Goal: Task Accomplishment & Management: Use online tool/utility

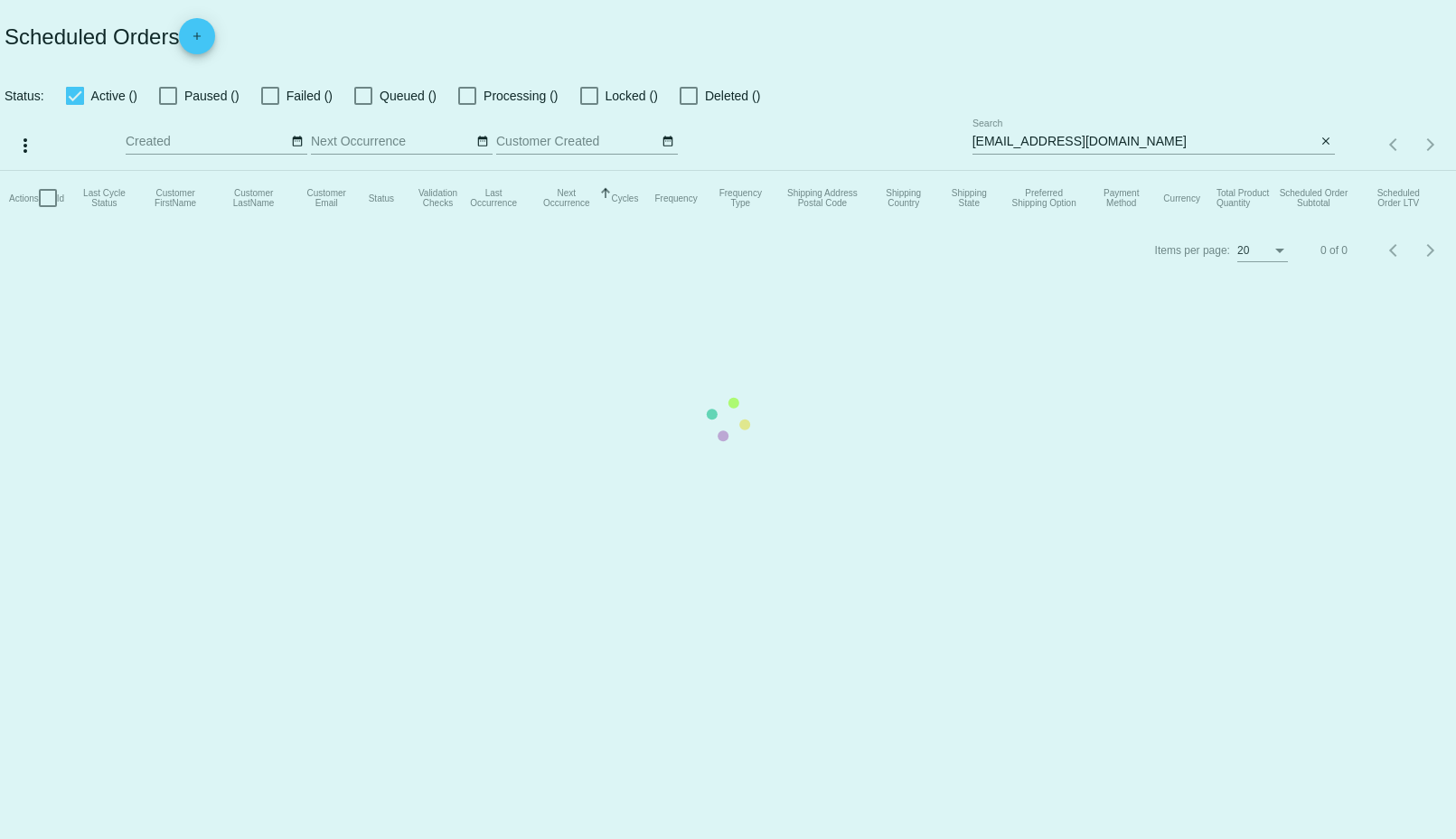
click at [1225, 171] on mat-table "Actions Id Last Cycle Status Customer FirstName Customer LastName Customer Emai…" at bounding box center [728, 197] width 1456 height 54
click at [1225, 171] on mat-table "Actions Id Last Cycle Status Customer FirstName Customer LastName Customer Emai…" at bounding box center [728, 197] width 1456 height 54
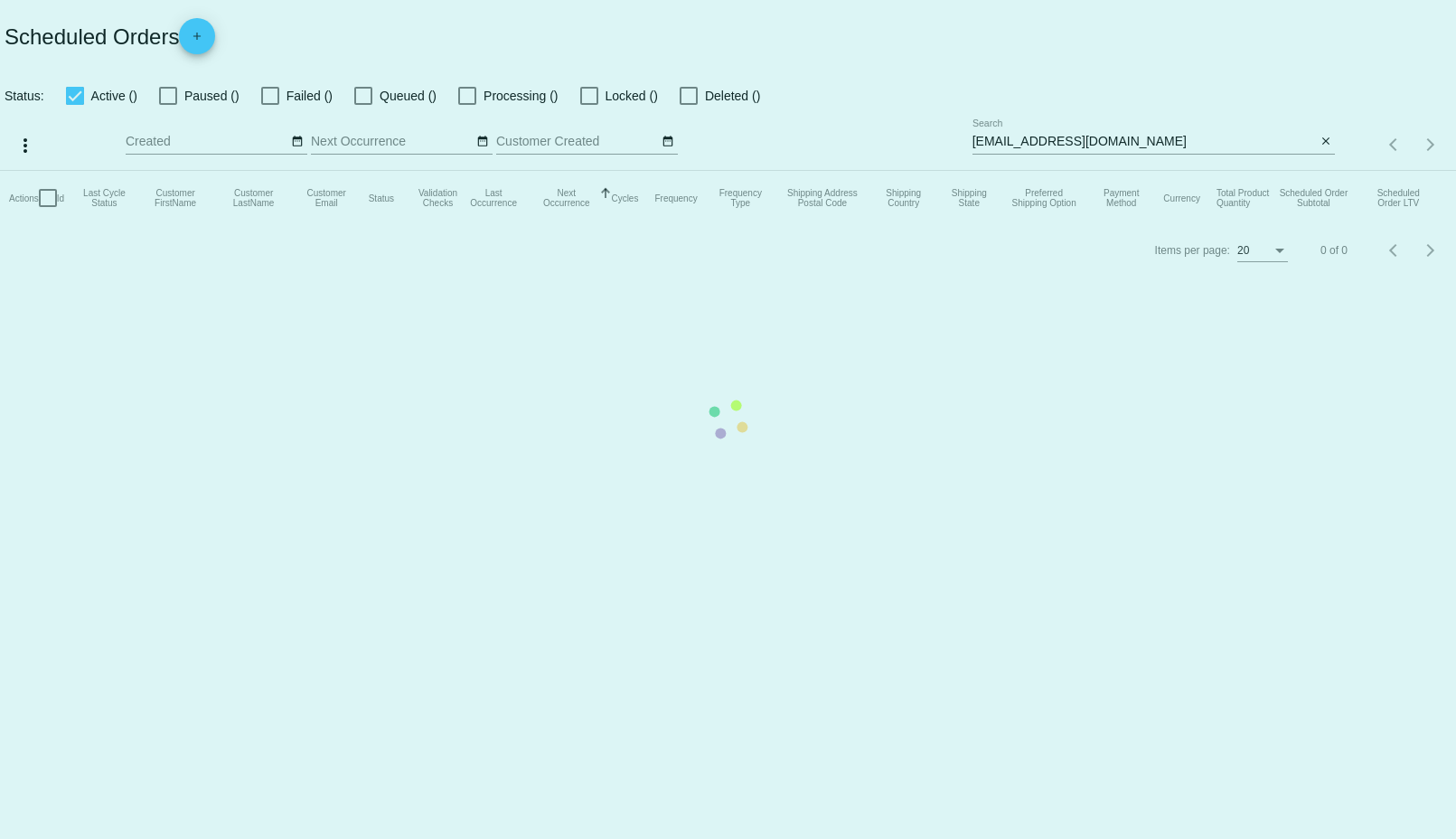
click at [1225, 171] on mat-table "Actions Id Last Cycle Status Customer FirstName Customer LastName Customer Emai…" at bounding box center [728, 197] width 1456 height 54
click at [1225, 141] on app-dashboard-scheduled-orders "Scheduled Orders add Status: Active () Paused () Failed () Queued () Processing…" at bounding box center [728, 137] width 1456 height 276
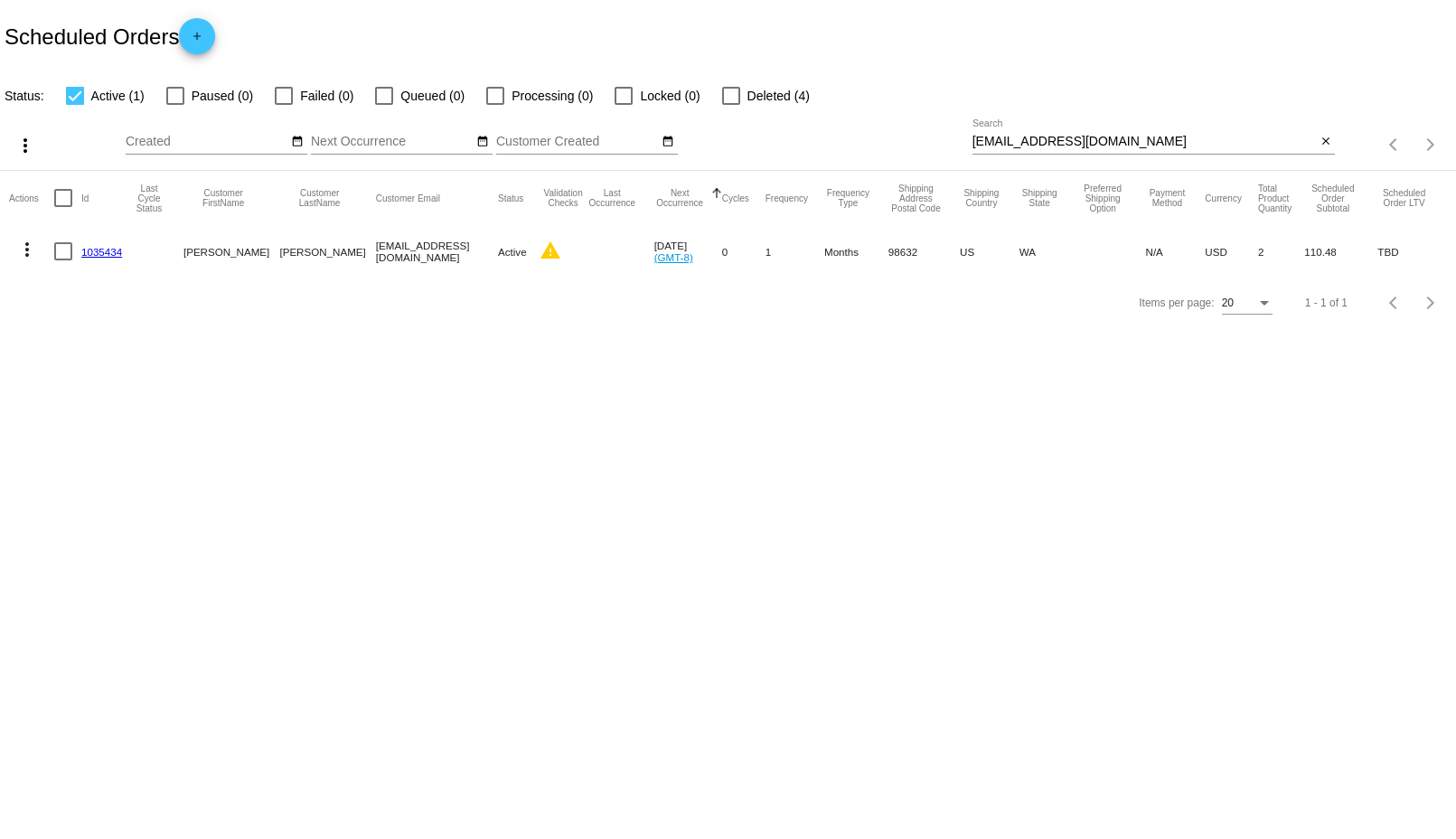
click at [1163, 141] on input "[EMAIL_ADDRESS][DOMAIN_NAME]" at bounding box center [1145, 142] width 345 height 15
paste input "kejs913@hot"
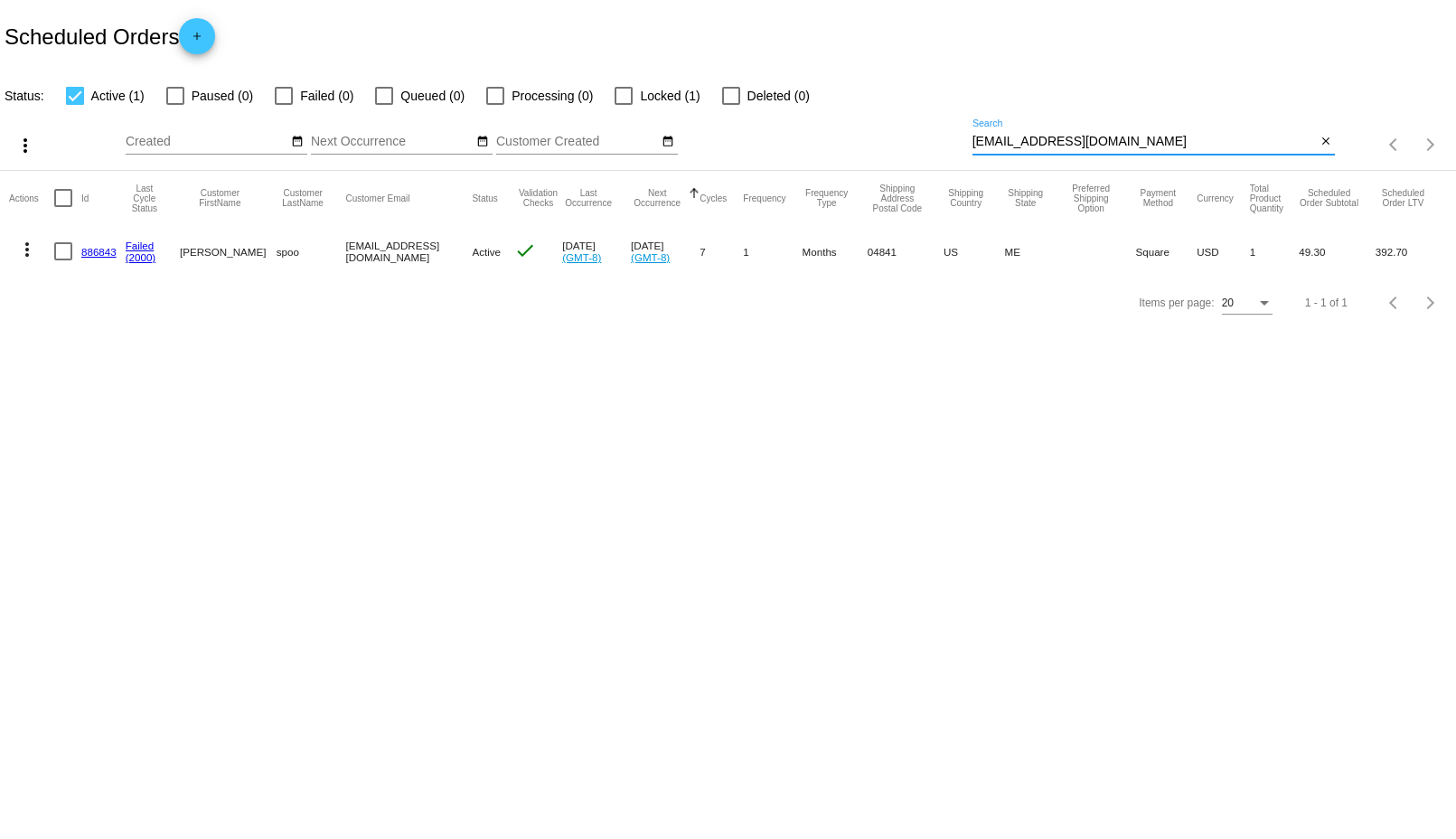
type input "[EMAIL_ADDRESS][DOMAIN_NAME]"
click at [30, 248] on mat-icon "more_vert" at bounding box center [28, 250] width 22 height 22
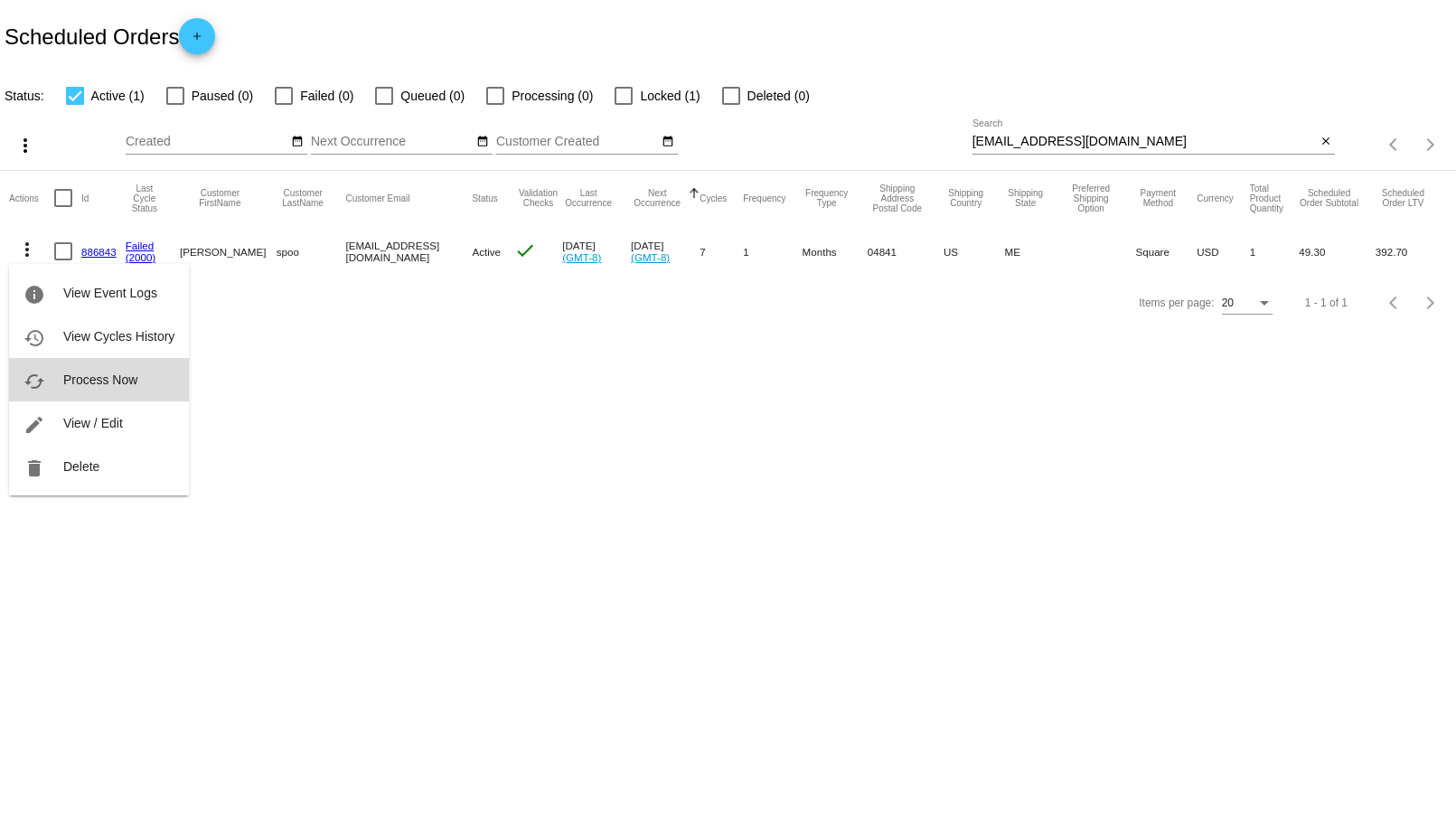
click at [81, 377] on span "Process Now" at bounding box center [101, 380] width 74 height 15
